Goal: Task Accomplishment & Management: Complete application form

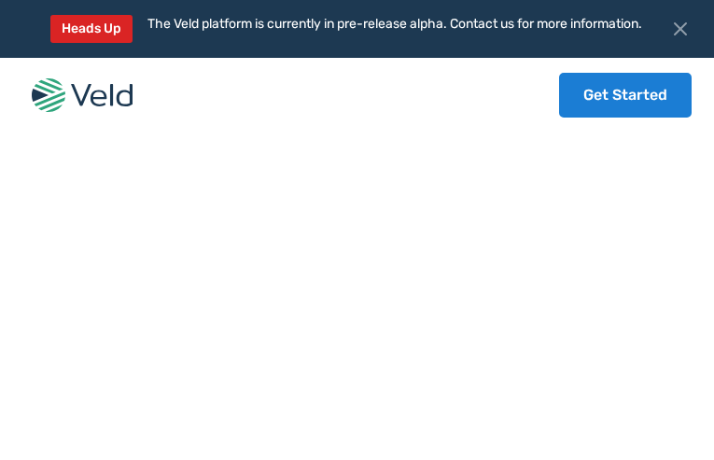
type input "GjAJSMDEcQ"
type input "[EMAIL_ADDRESS][DOMAIN_NAME]"
type input "RtnwoHTTSO"
type input "4925519234"
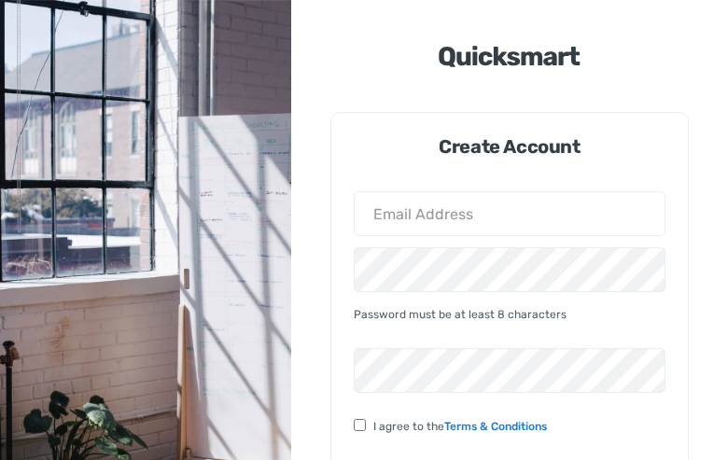
type input "[EMAIL_ADDRESS][DOMAIN_NAME]"
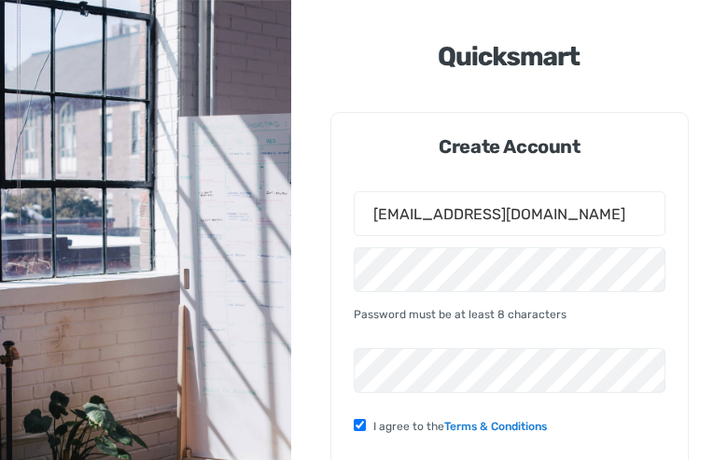
checkbox input "false"
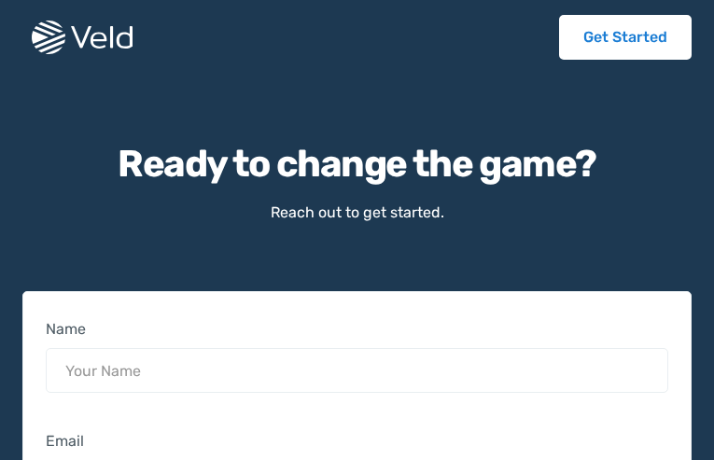
type input "HtzvvuXwpixaLwah"
type input "[EMAIL_ADDRESS][DOMAIN_NAME]"
type input "2216337330"
type input "RpEAYvOTolaCjTR"
type input "qnQIicII"
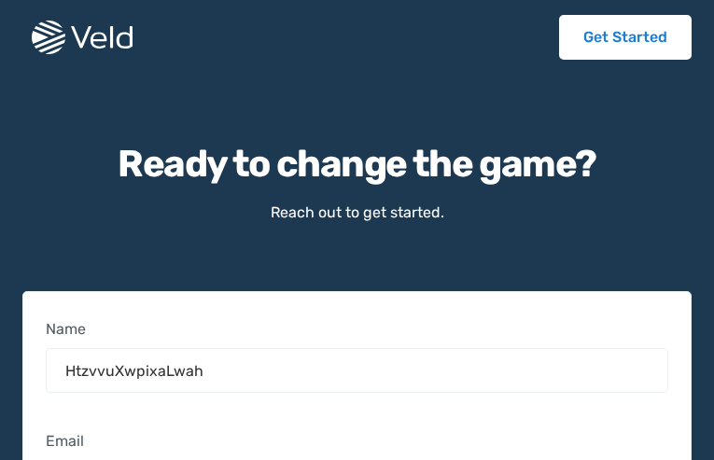
select select "Healthcare Provider"
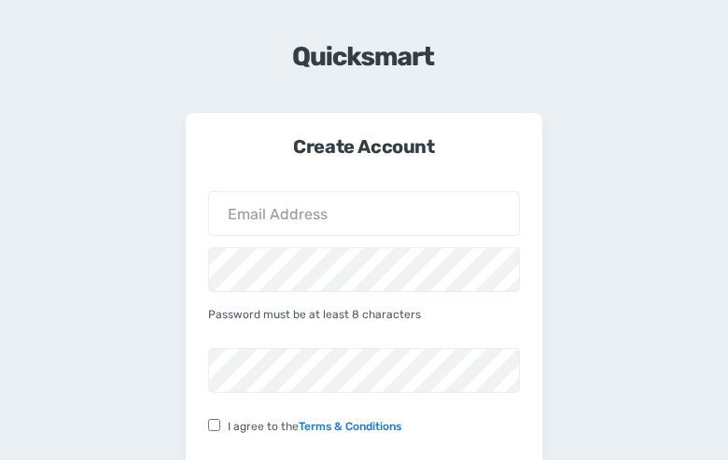
type input "[EMAIL_ADDRESS][DOMAIN_NAME]"
